Goal: Information Seeking & Learning: Learn about a topic

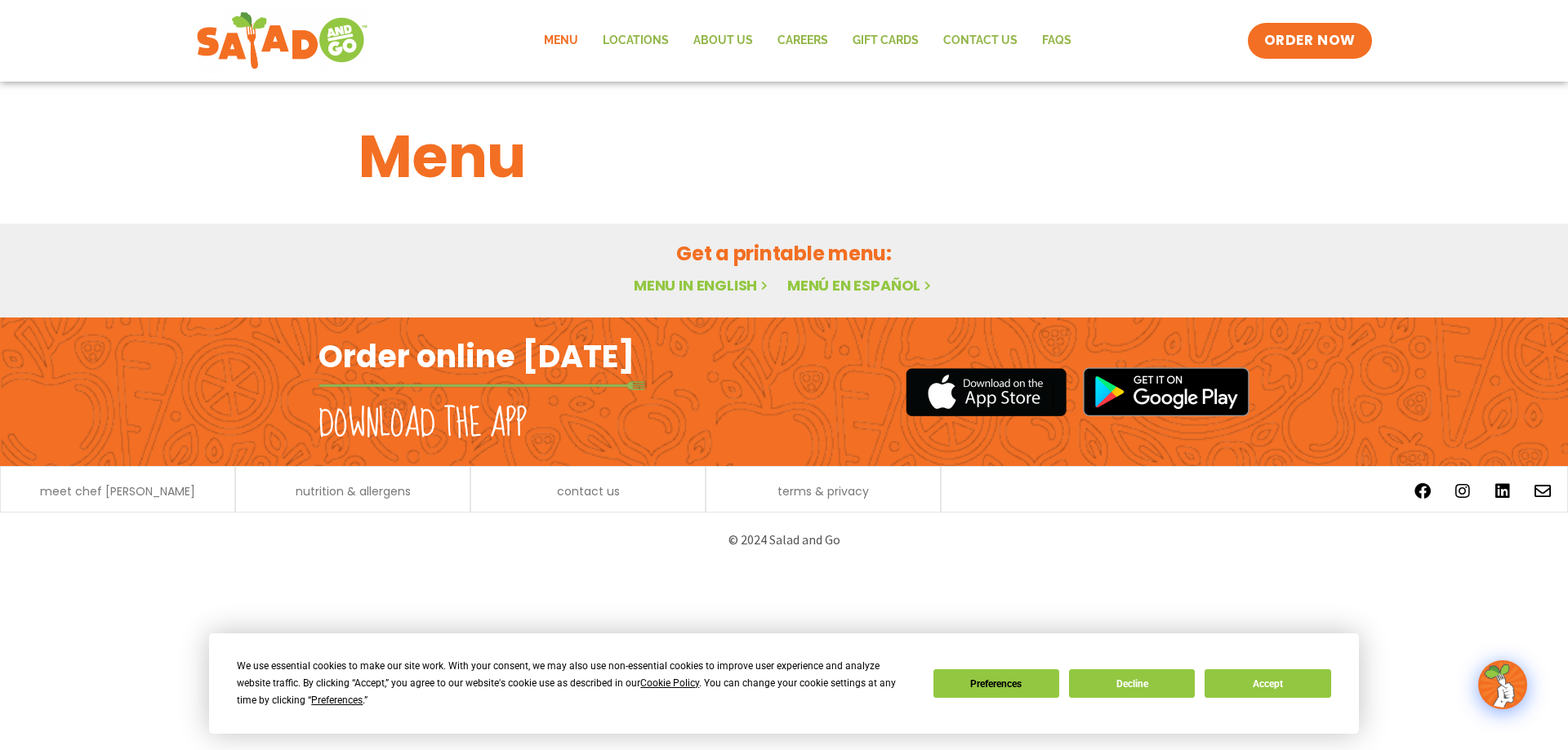
click at [713, 289] on link "Menu in English" at bounding box center [702, 285] width 137 height 21
click at [677, 287] on link "Menu in English" at bounding box center [702, 285] width 137 height 21
click at [820, 285] on link "Menú en español" at bounding box center [860, 285] width 147 height 21
click at [417, 419] on h2 "Download the app" at bounding box center [422, 424] width 208 height 45
click at [1302, 676] on button "Accept" at bounding box center [1267, 683] width 126 height 29
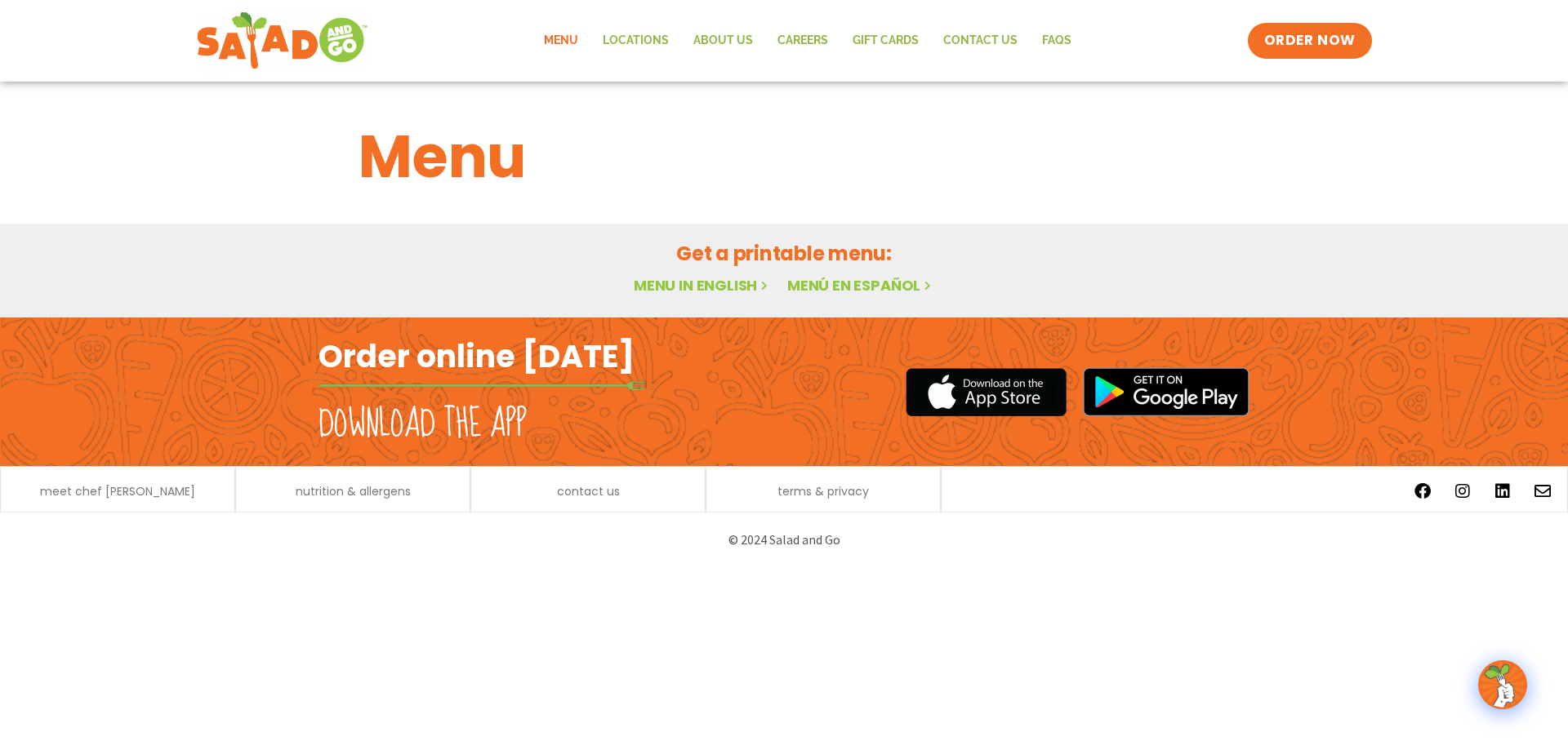
click at [662, 273] on div "Get a printable menu: Menu in English Menú en español" at bounding box center [784, 269] width 890 height 59
click at [664, 287] on link "Menu in English" at bounding box center [702, 285] width 137 height 21
click at [1507, 685] on img at bounding box center [1502, 684] width 45 height 45
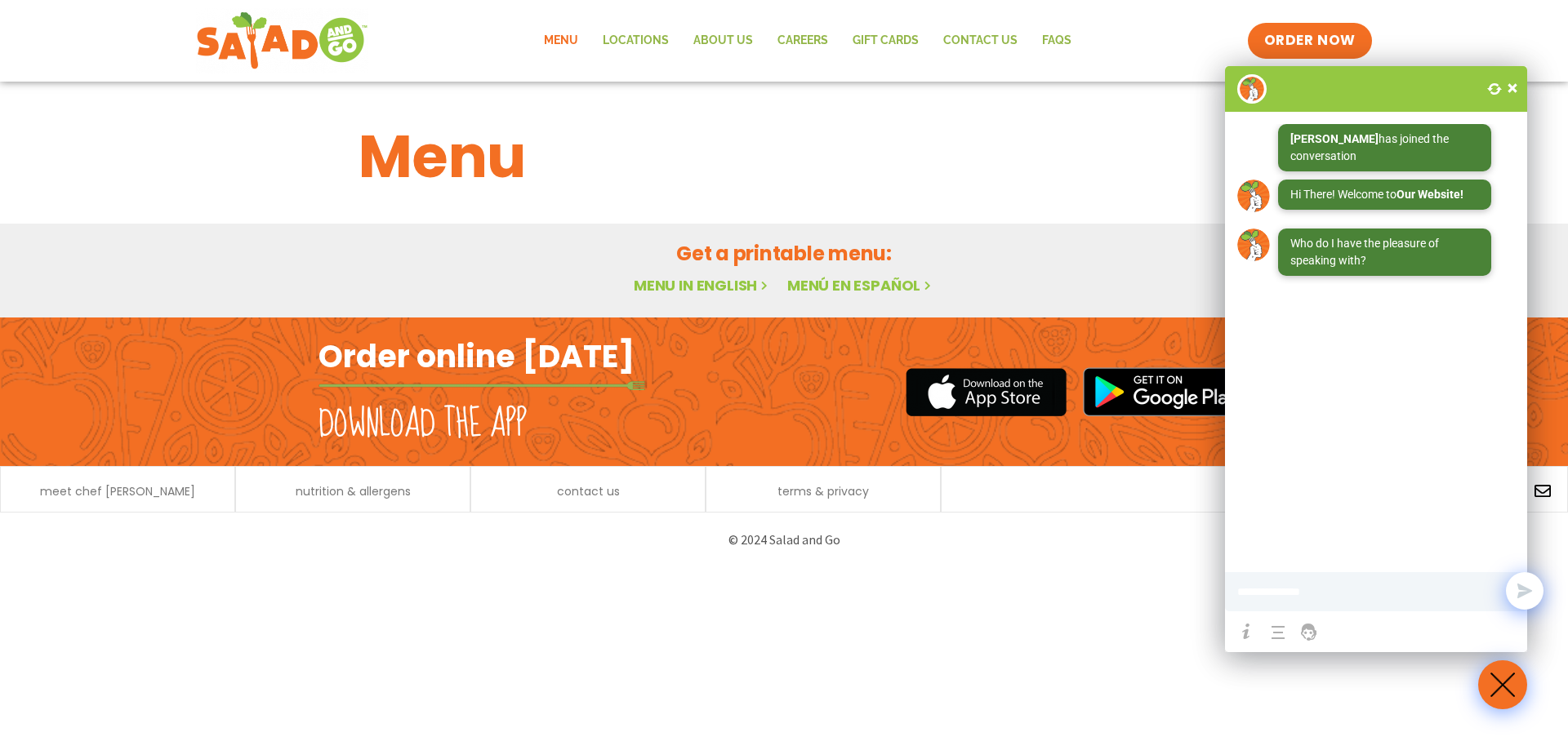
click at [1520, 86] on span at bounding box center [1512, 88] width 17 height 17
